Goal: Task Accomplishment & Management: Use online tool/utility

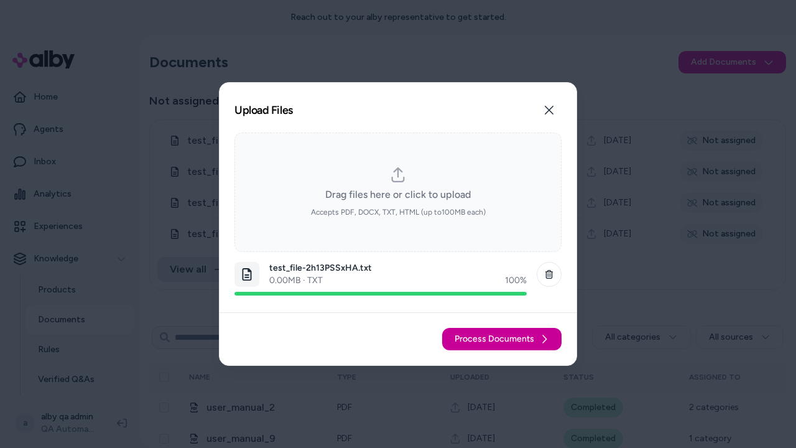
click at [502, 339] on span "Process Documents" at bounding box center [494, 339] width 80 height 12
